Goal: Information Seeking & Learning: Find contact information

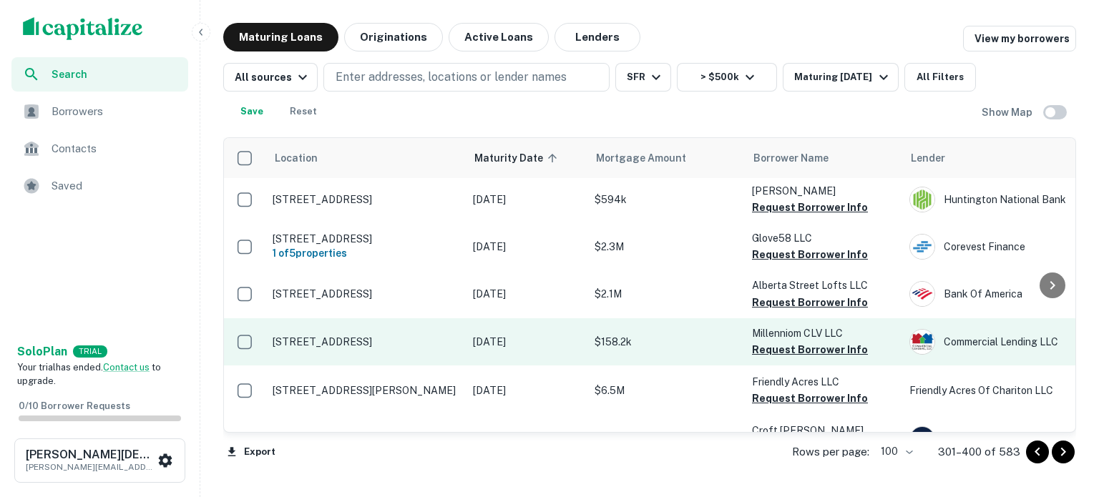
scroll to position [3560, 0]
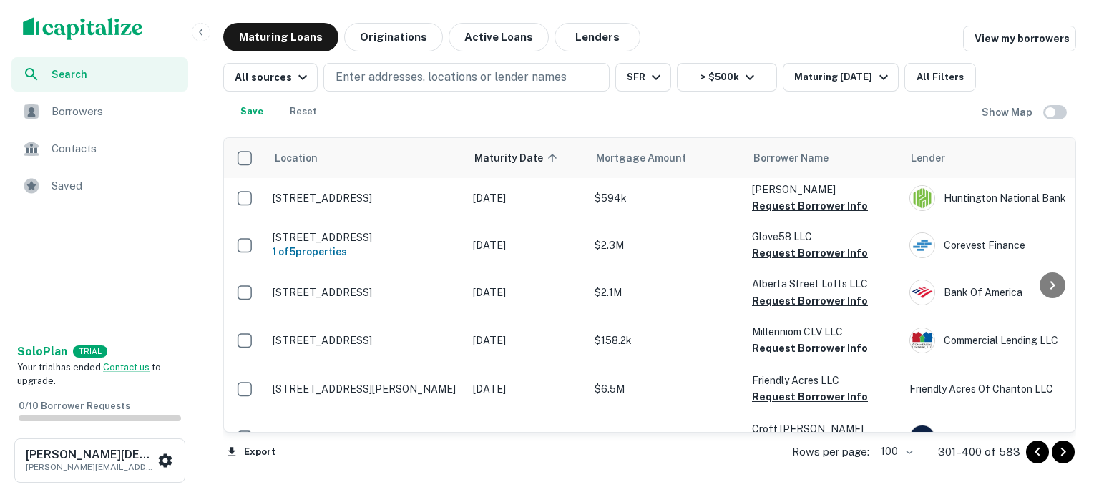
click at [873, 469] on p "C & C Commercial Roofing LLC" at bounding box center [823, 477] width 143 height 16
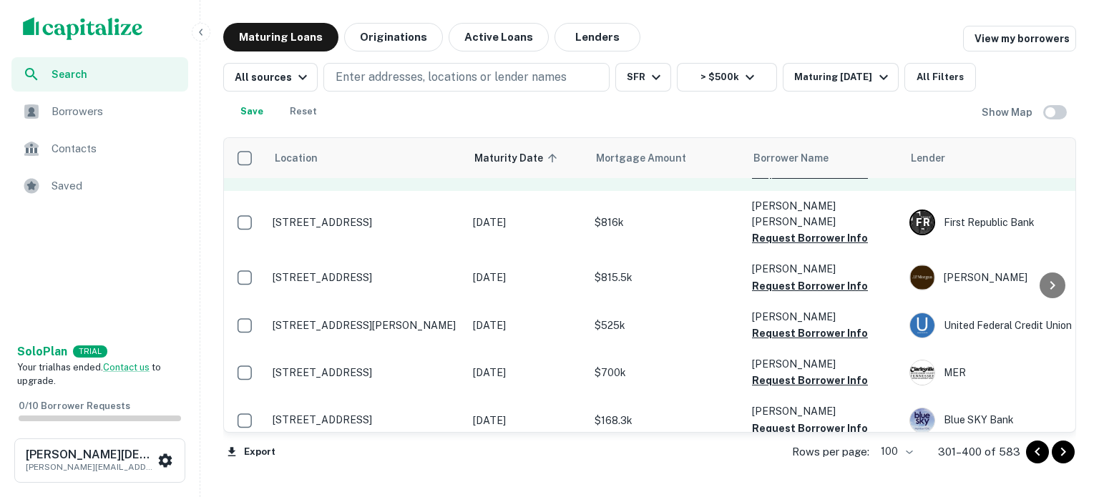
scroll to position [4604, 0]
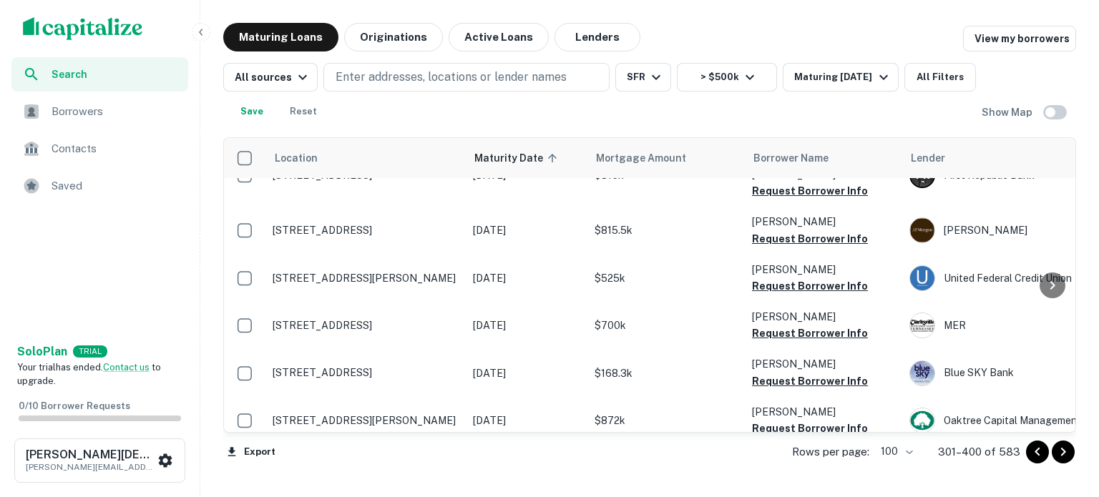
click at [1064, 457] on icon "Go to next page" at bounding box center [1063, 452] width 17 height 17
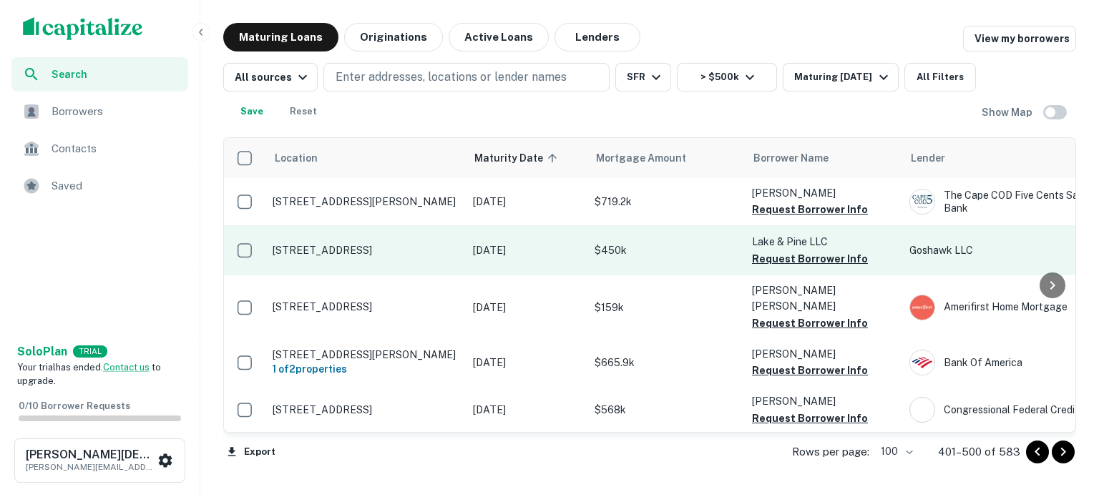
scroll to position [125, 0]
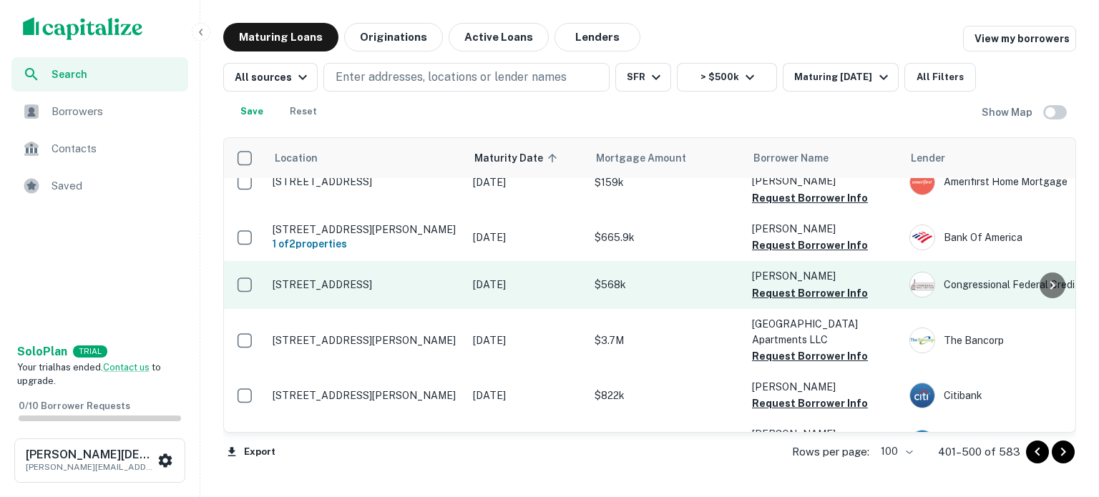
click at [887, 268] on p "Mullee Michael A" at bounding box center [823, 276] width 143 height 16
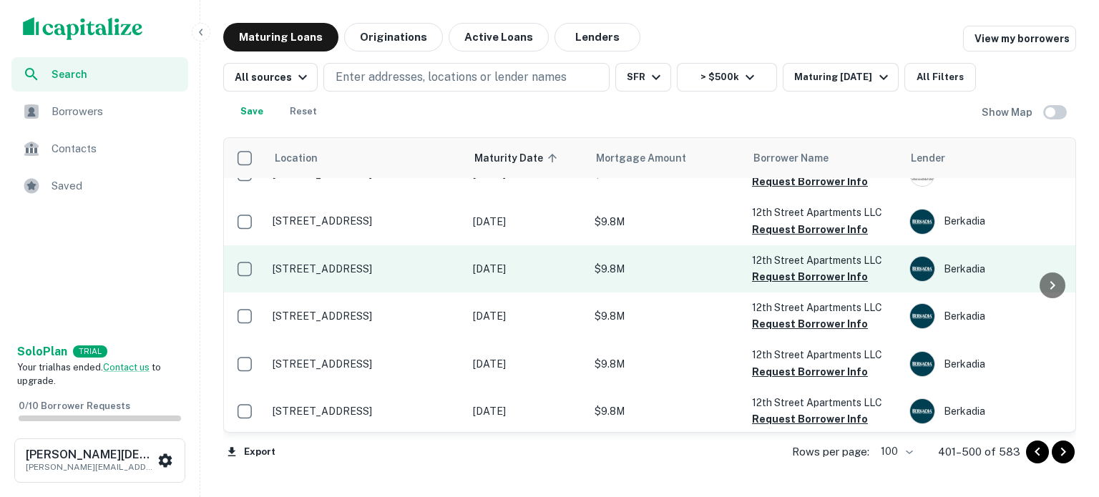
scroll to position [4571, 0]
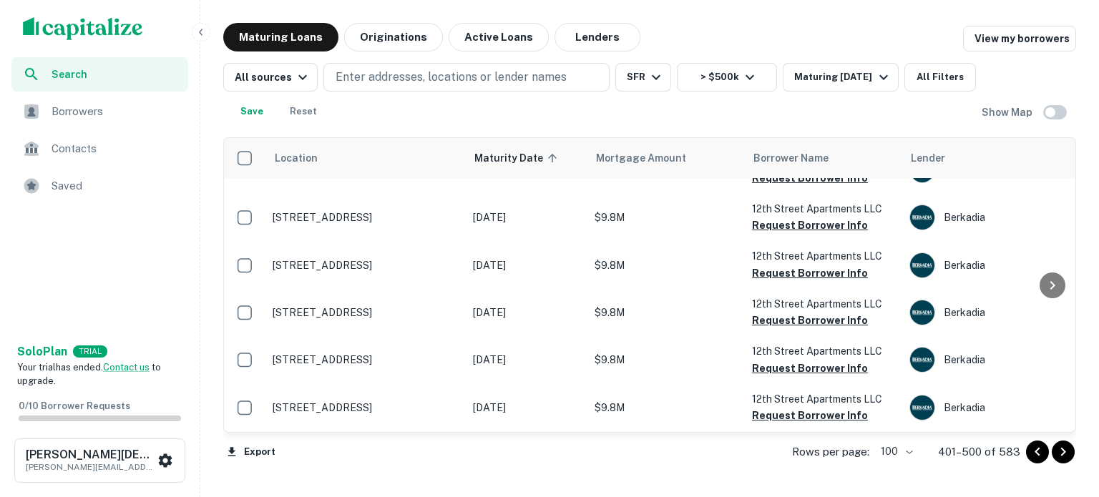
drag, startPoint x: 1064, startPoint y: 457, endPoint x: 1014, endPoint y: 467, distance: 51.0
click at [1014, 467] on div "Rows per page: 100 *** 401–500 of 583" at bounding box center [925, 452] width 301 height 39
click at [1068, 452] on icon "Go to next page" at bounding box center [1063, 452] width 17 height 17
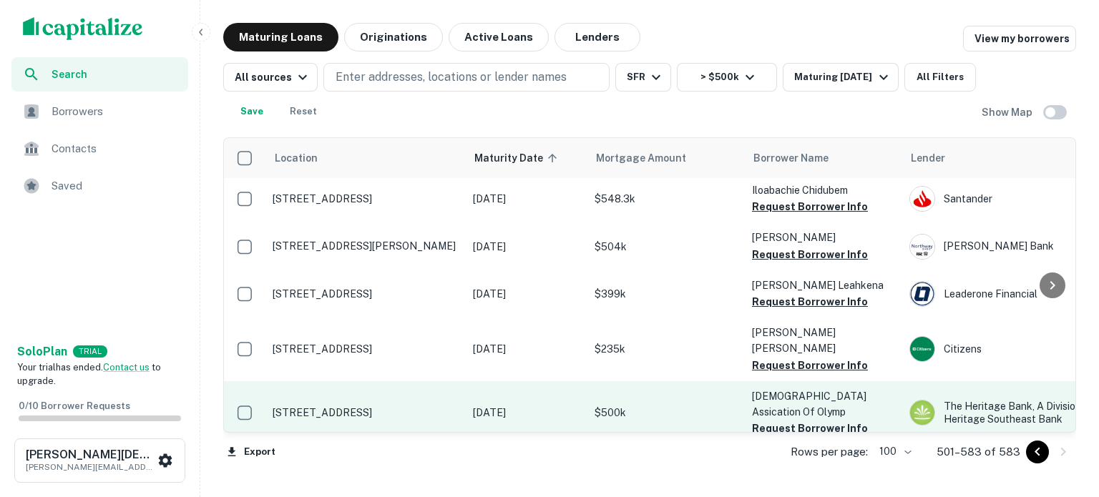
scroll to position [3765, 0]
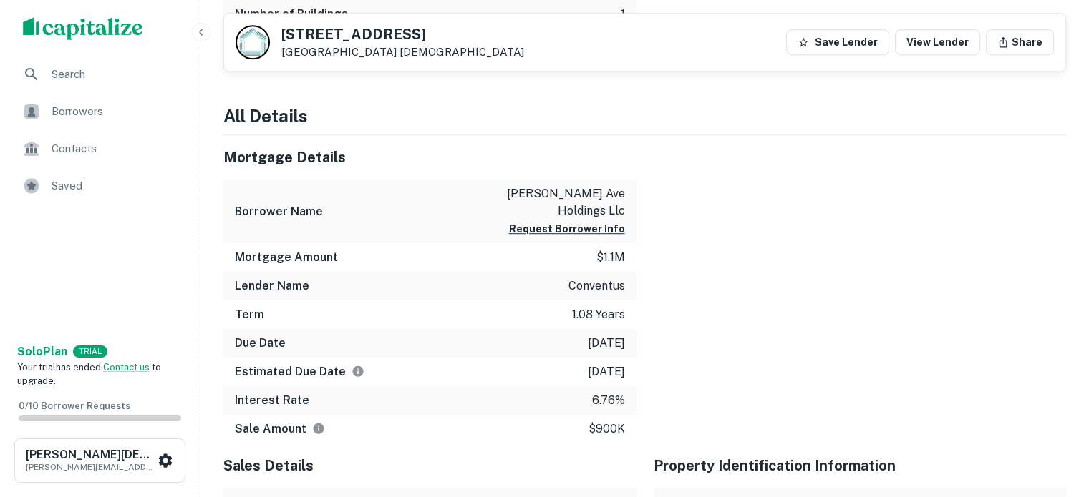
scroll to position [881, 0]
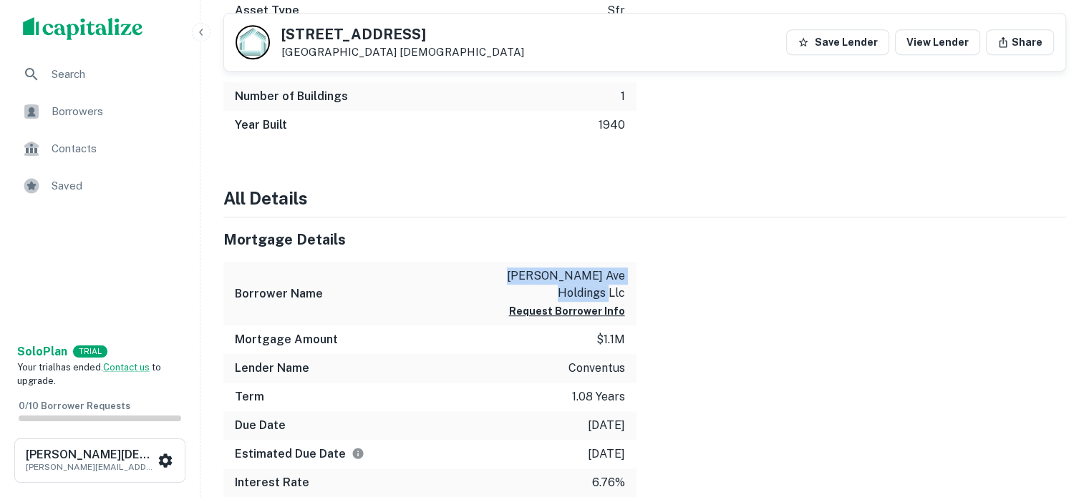
drag, startPoint x: 542, startPoint y: 273, endPoint x: 623, endPoint y: 291, distance: 83.0
click at [623, 291] on p "cr madison ave holdings llc" at bounding box center [560, 285] width 129 height 34
copy p "cr madison ave holdings llc"
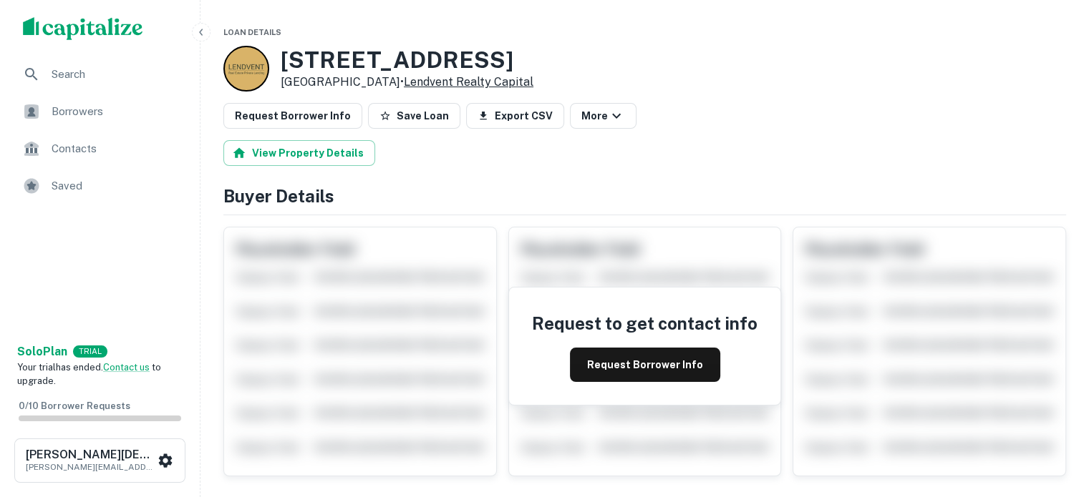
click at [500, 79] on link "Lendvent Realty Capital" at bounding box center [469, 82] width 130 height 14
click at [462, 83] on link "Multifamily Capital INC" at bounding box center [526, 82] width 128 height 14
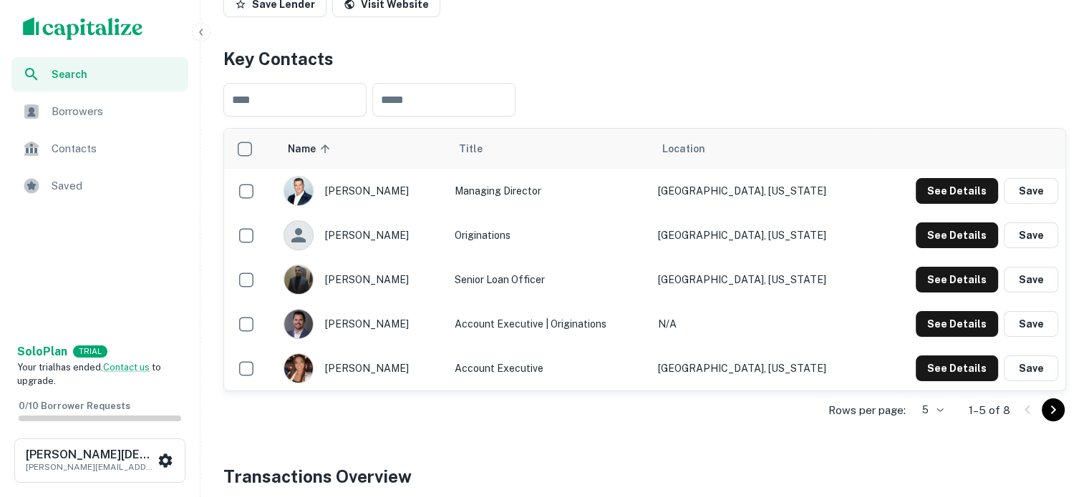
scroll to position [276, 0]
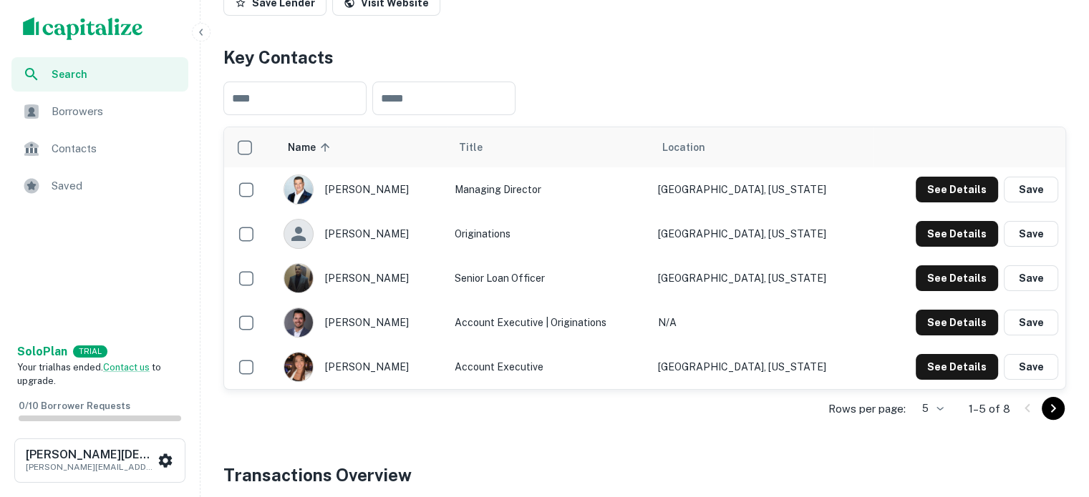
click at [309, 276] on img "scrollable content" at bounding box center [298, 278] width 29 height 29
click at [365, 233] on div "[PERSON_NAME]" at bounding box center [361, 234] width 156 height 30
click at [958, 192] on button "See Details" at bounding box center [956, 190] width 82 height 26
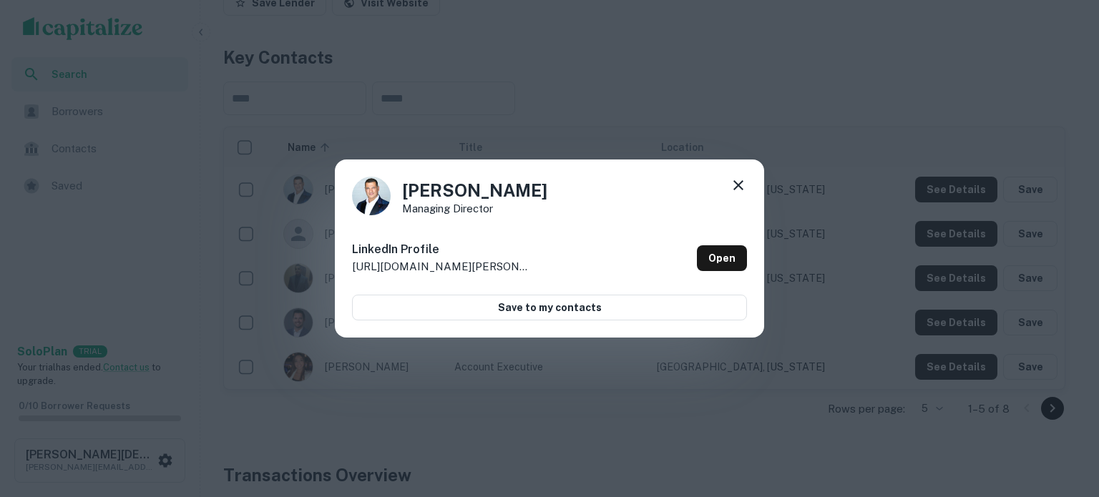
click at [739, 188] on icon at bounding box center [738, 185] width 17 height 17
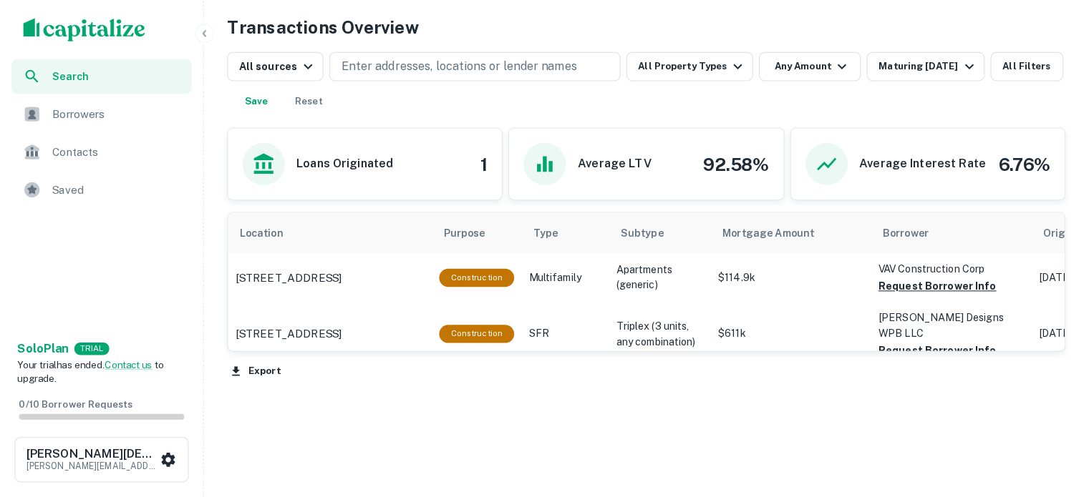
scroll to position [751, 0]
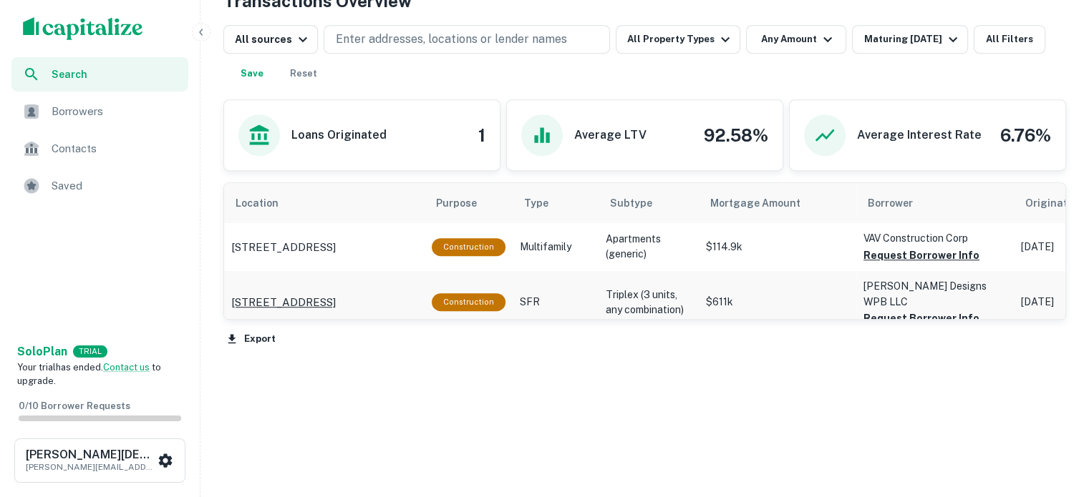
drag, startPoint x: 367, startPoint y: 285, endPoint x: 270, endPoint y: 303, distance: 99.0
click at [270, 303] on td "[STREET_ADDRESS]" at bounding box center [324, 302] width 200 height 63
copy p "[STREET_ADDRESS]"
click at [494, 329] on div "Export" at bounding box center [644, 335] width 842 height 30
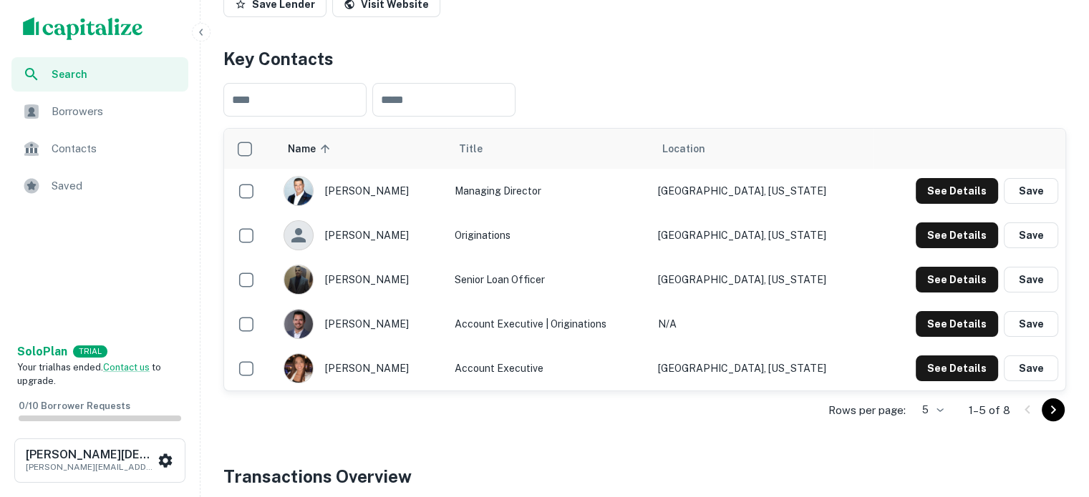
scroll to position [356, 0]
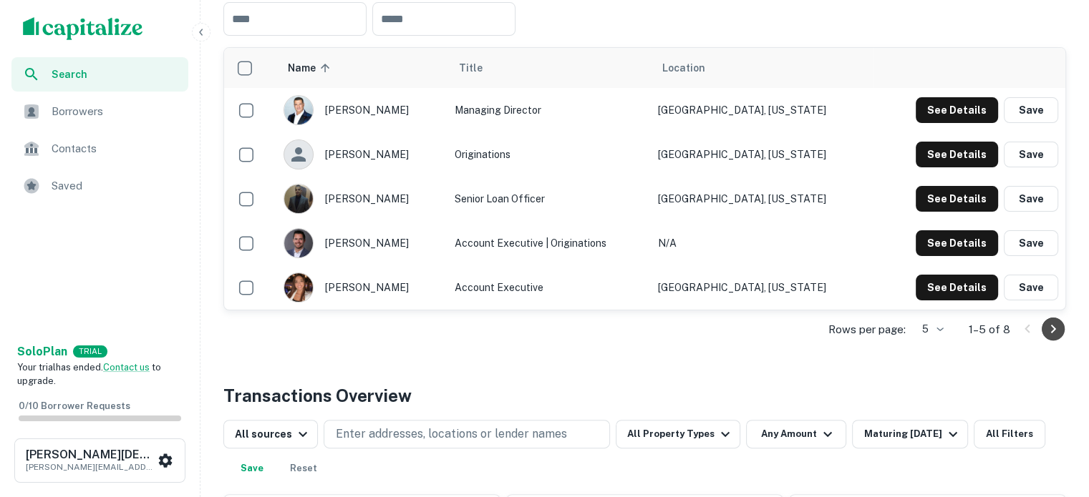
click at [1053, 332] on icon "Go to next page" at bounding box center [1052, 329] width 17 height 17
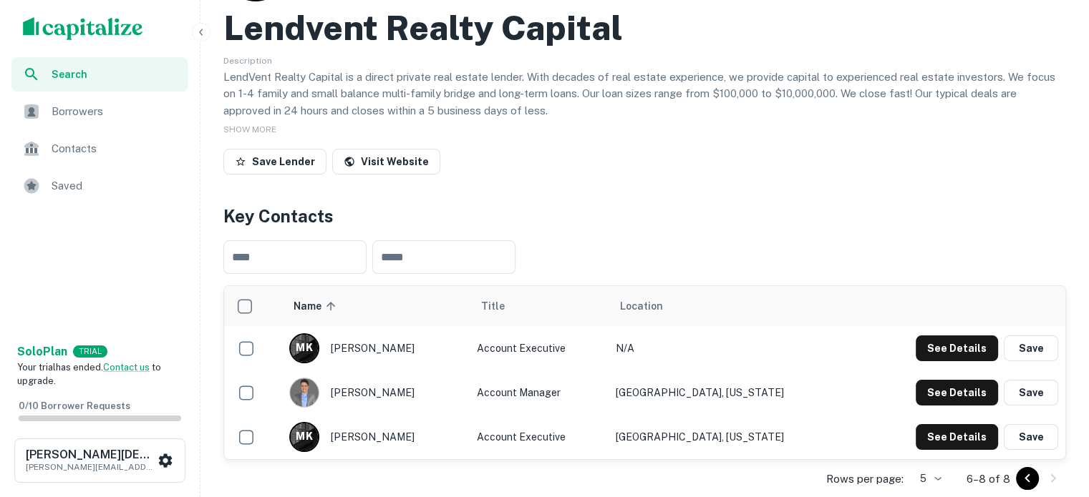
scroll to position [116, 0]
